Goal: Navigation & Orientation: Find specific page/section

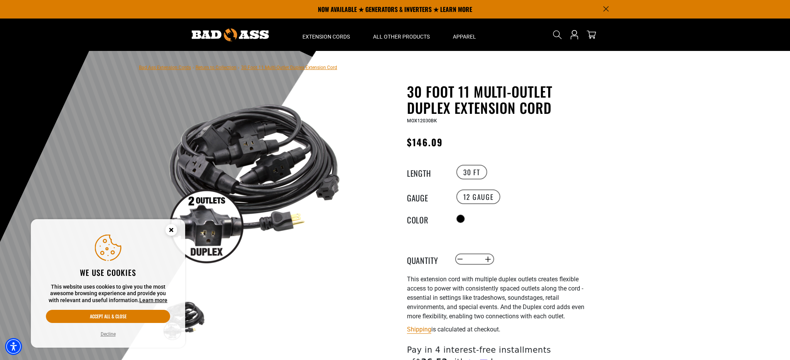
click at [172, 229] on icon "Close this option" at bounding box center [171, 229] width 3 height 3
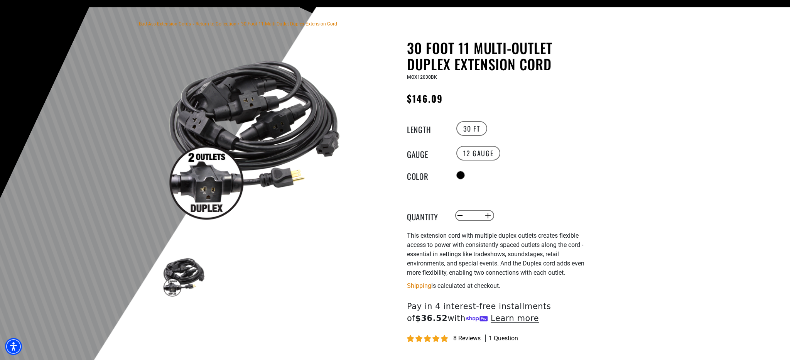
scroll to position [46, 0]
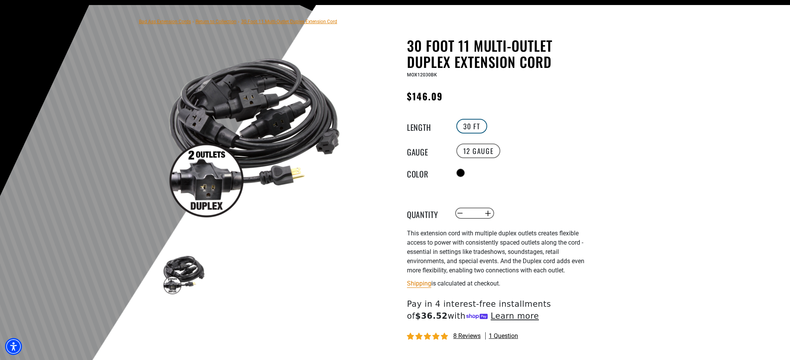
click at [468, 130] on label "30 FT" at bounding box center [471, 126] width 31 height 15
click at [473, 126] on label "30 FT" at bounding box center [471, 126] width 31 height 15
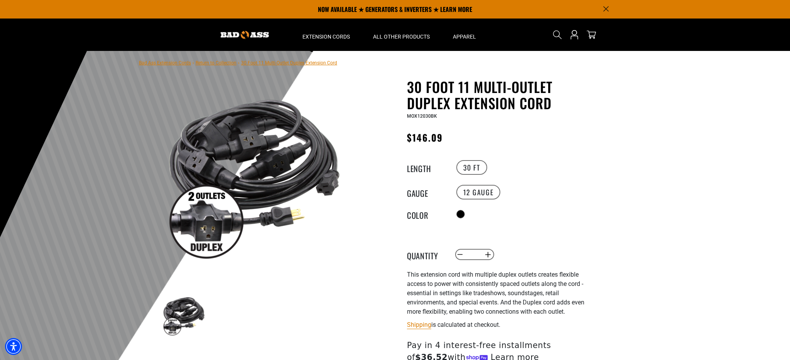
scroll to position [0, 0]
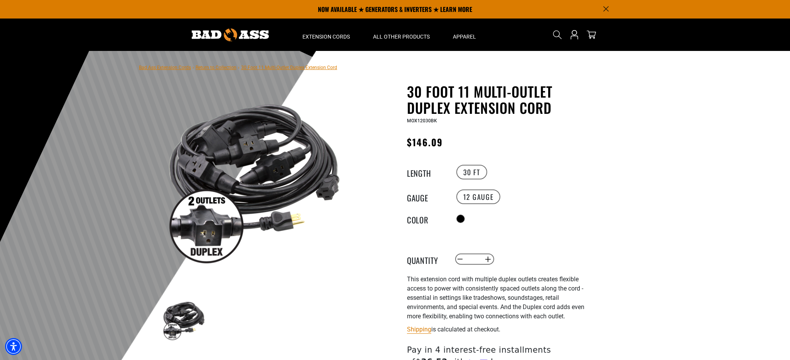
click at [226, 68] on link "Return to Collection" at bounding box center [216, 67] width 41 height 5
click at [205, 67] on link "Return to Collection" at bounding box center [216, 67] width 41 height 5
click at [205, 68] on link "Return to Collection" at bounding box center [216, 67] width 41 height 5
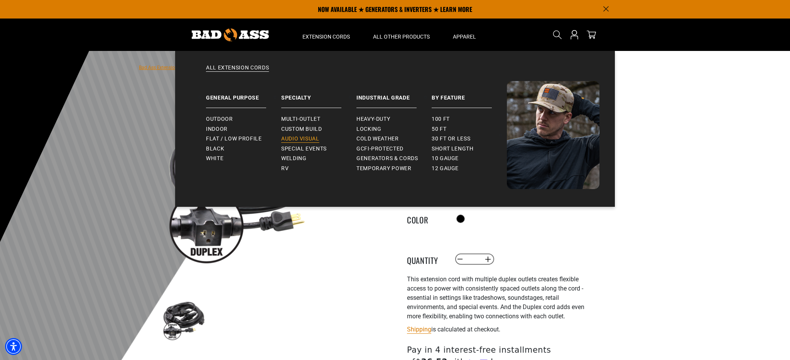
click at [304, 140] on span "Audio Visual" at bounding box center [300, 138] width 38 height 7
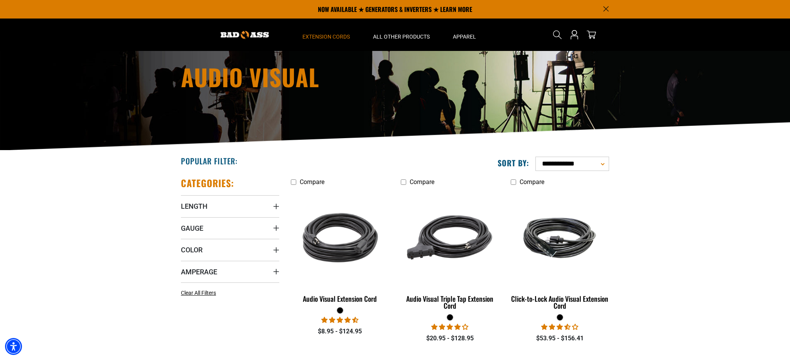
scroll to position [45, 0]
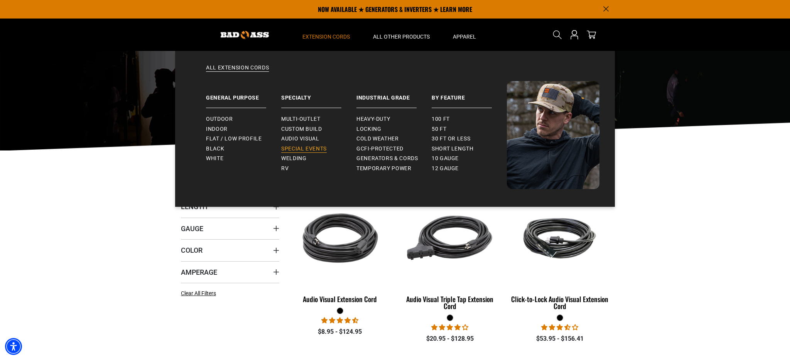
click at [310, 149] on span "Special Events" at bounding box center [304, 148] width 46 height 7
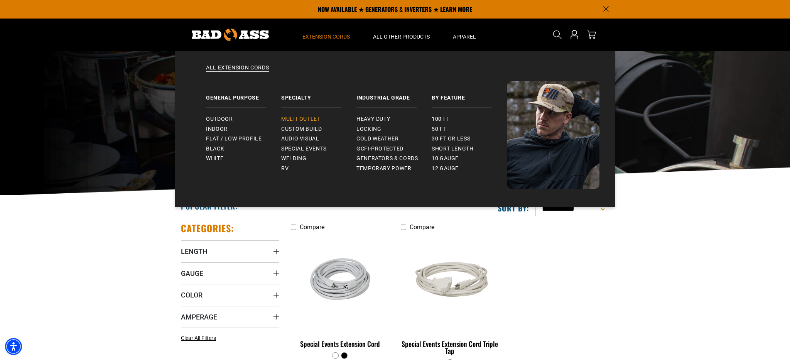
click at [313, 117] on span "Multi-Outlet" at bounding box center [300, 119] width 39 height 7
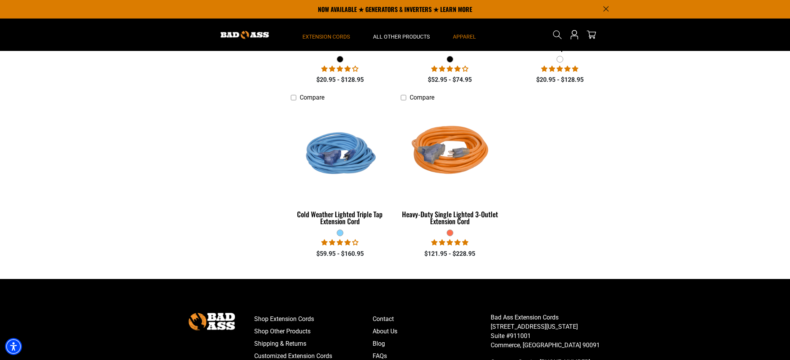
scroll to position [614, 0]
